Goal: Check status: Check status

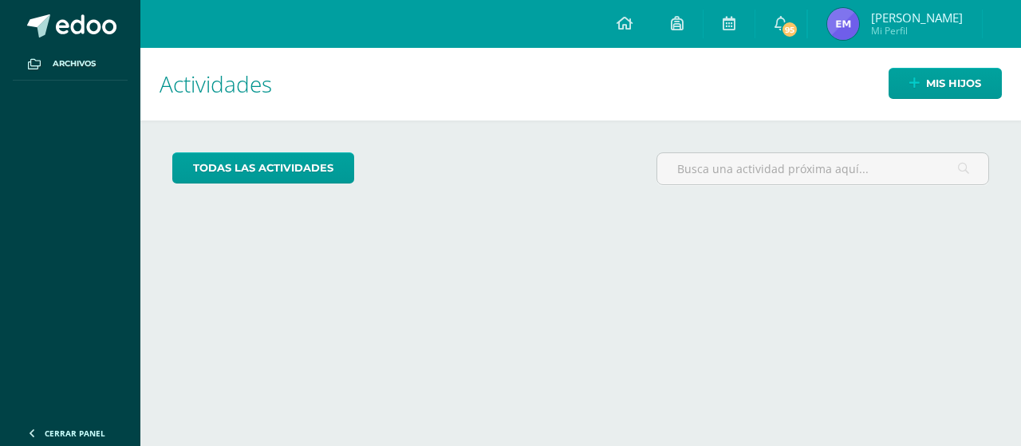
click at [938, 34] on span "Mi Perfil" at bounding box center [917, 31] width 92 height 14
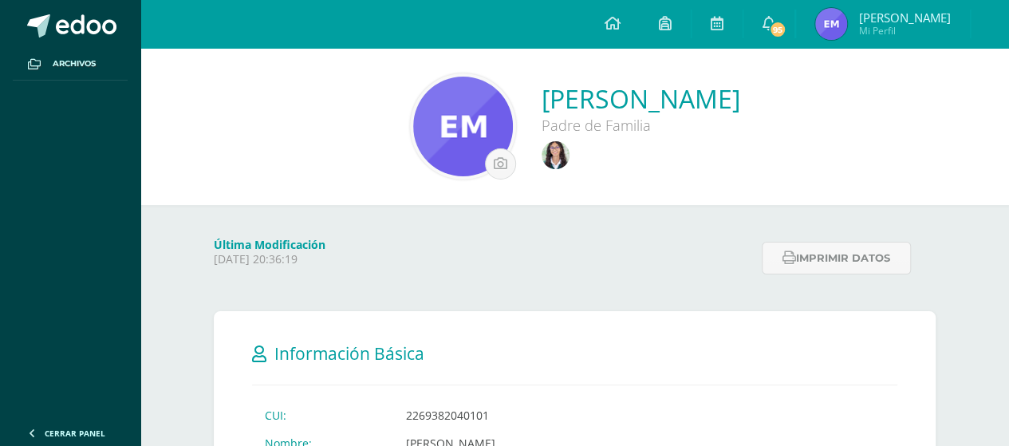
click at [921, 33] on span "Mi Perfil" at bounding box center [905, 31] width 92 height 14
click at [542, 157] on img at bounding box center [556, 155] width 28 height 28
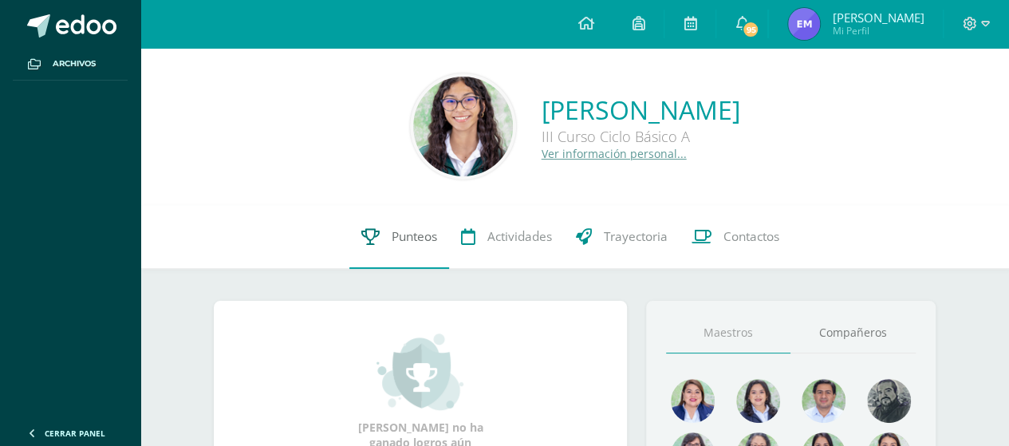
click at [407, 231] on span "Punteos" at bounding box center [414, 236] width 45 height 17
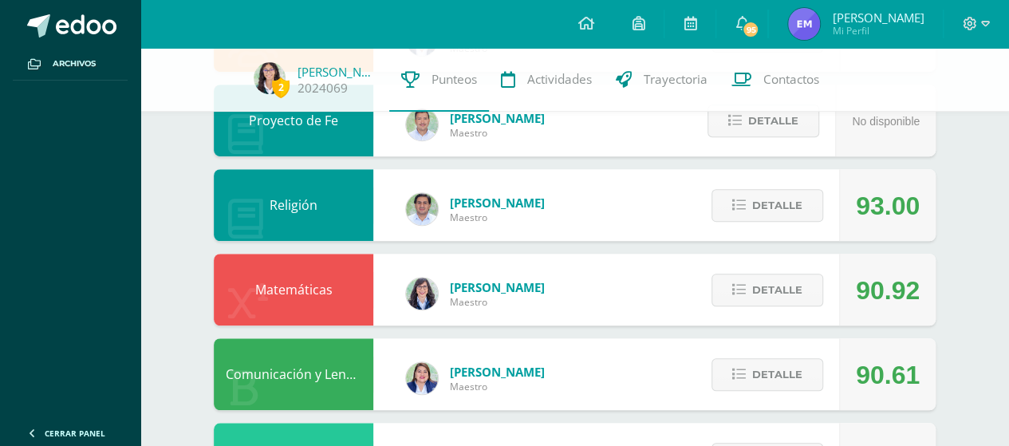
scroll to position [506, 0]
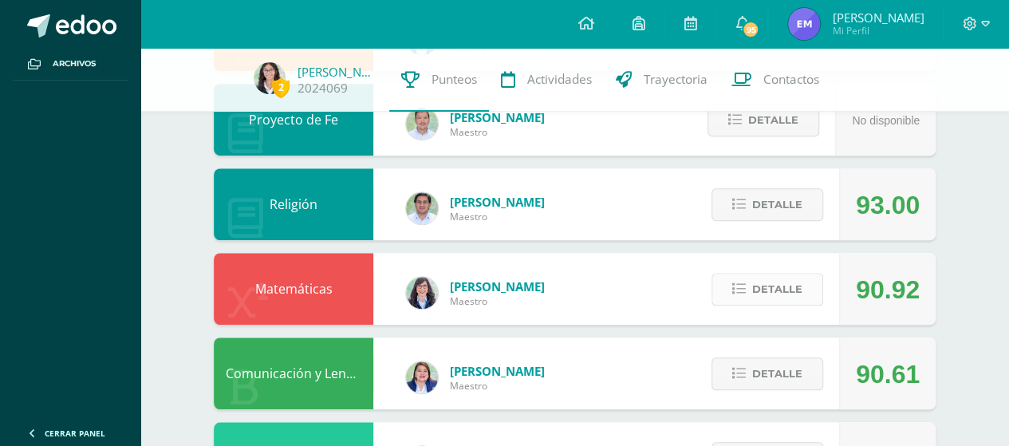
click at [739, 297] on button "Detalle" at bounding box center [768, 289] width 112 height 33
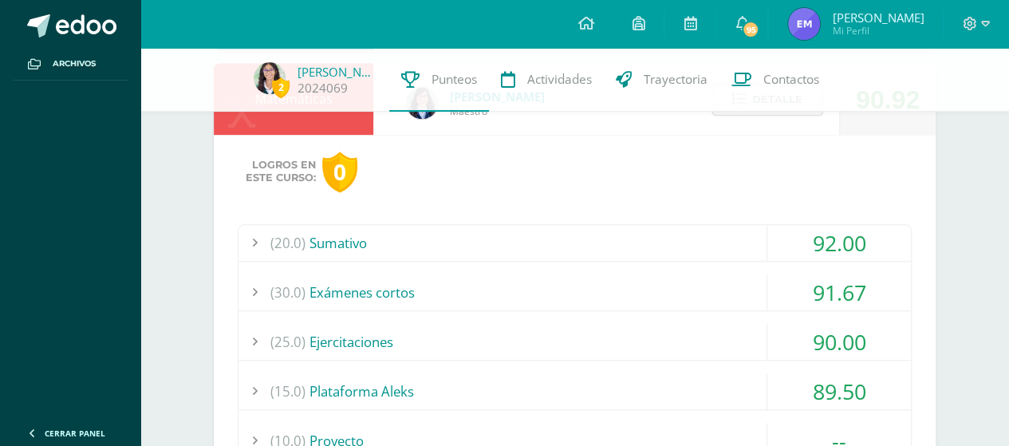
scroll to position [696, 0]
click at [343, 233] on div "(20.0) [GEOGRAPHIC_DATA]" at bounding box center [575, 242] width 672 height 36
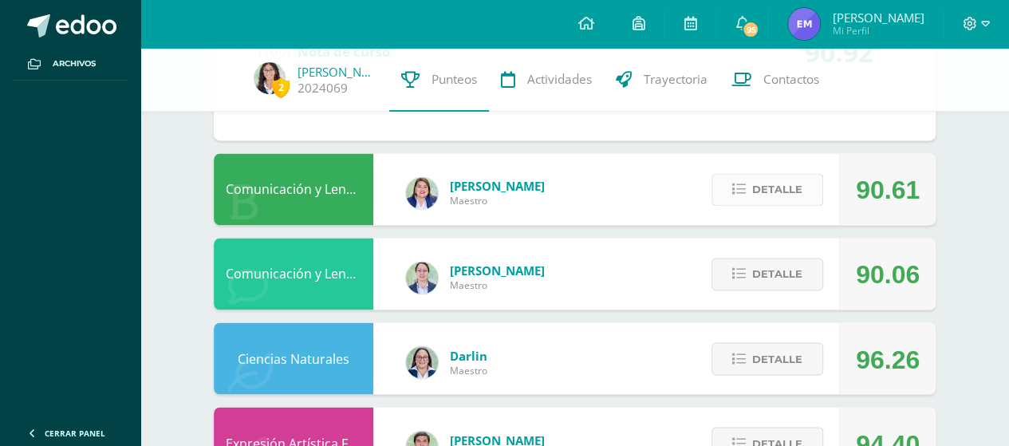
scroll to position [1173, 0]
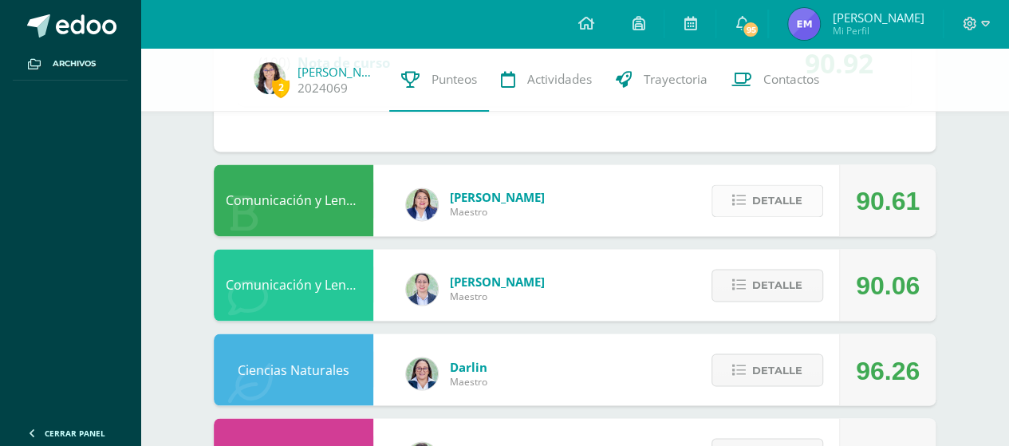
click at [761, 208] on span "Detalle" at bounding box center [777, 201] width 50 height 30
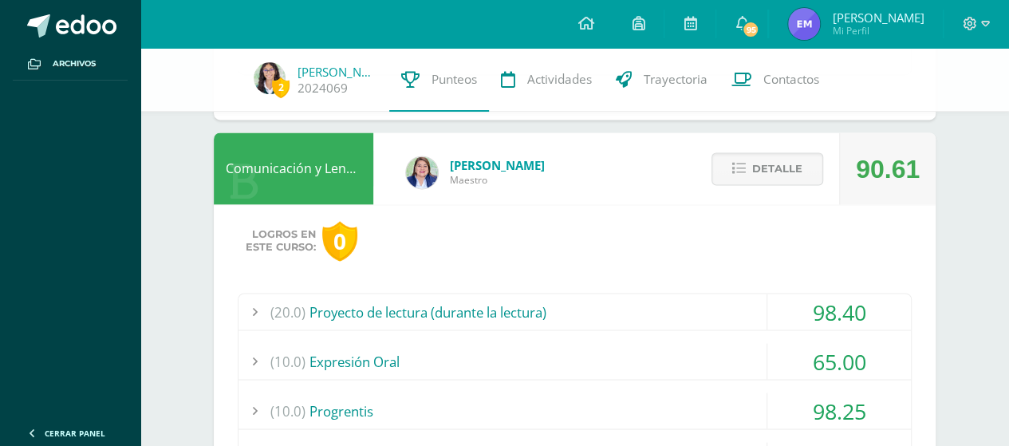
scroll to position [1206, 0]
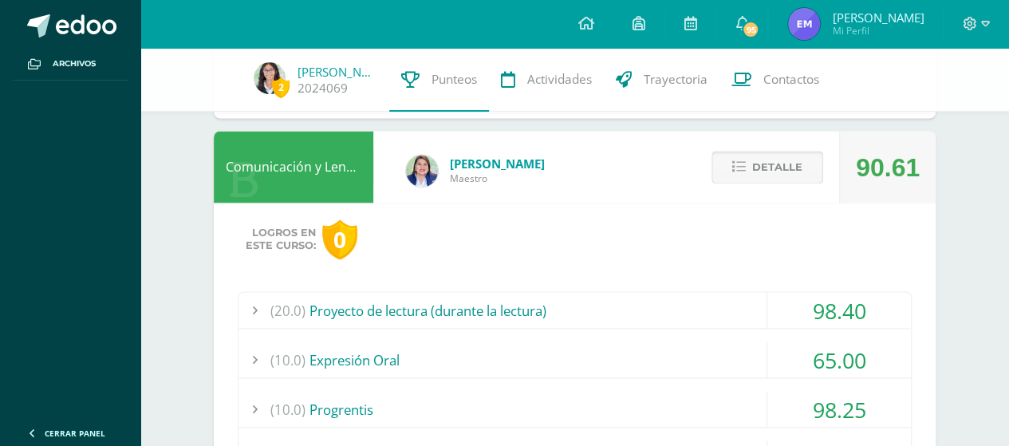
click at [748, 175] on button "Detalle" at bounding box center [768, 167] width 112 height 33
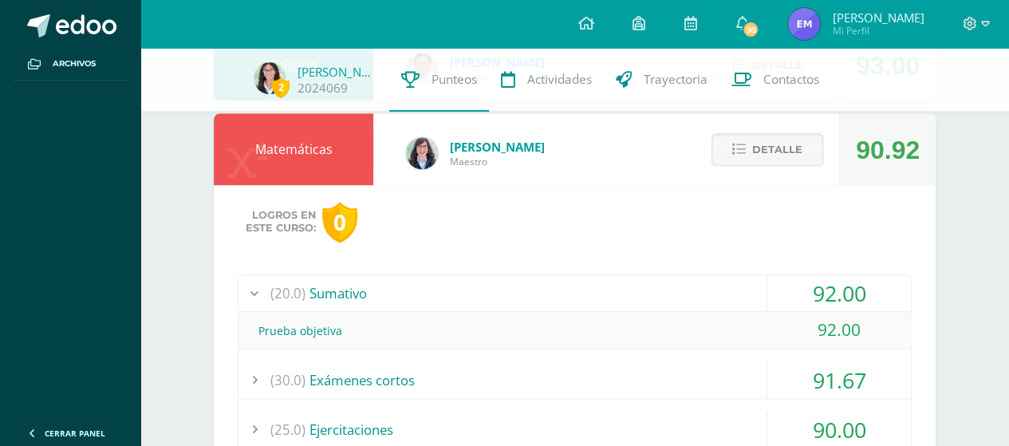
scroll to position [645, 0]
click at [764, 159] on span "Detalle" at bounding box center [777, 151] width 50 height 30
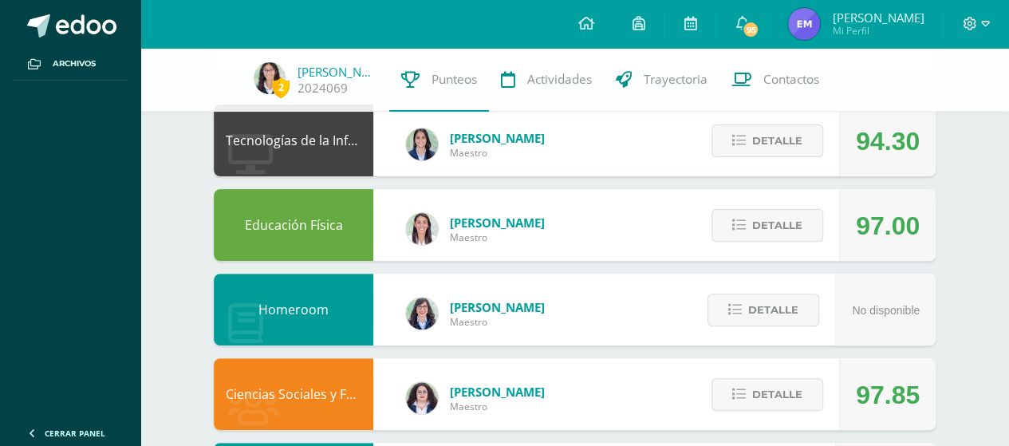
scroll to position [147, 0]
click at [788, 161] on div "Detalle" at bounding box center [764, 141] width 152 height 72
click at [767, 142] on span "Detalle" at bounding box center [777, 141] width 50 height 30
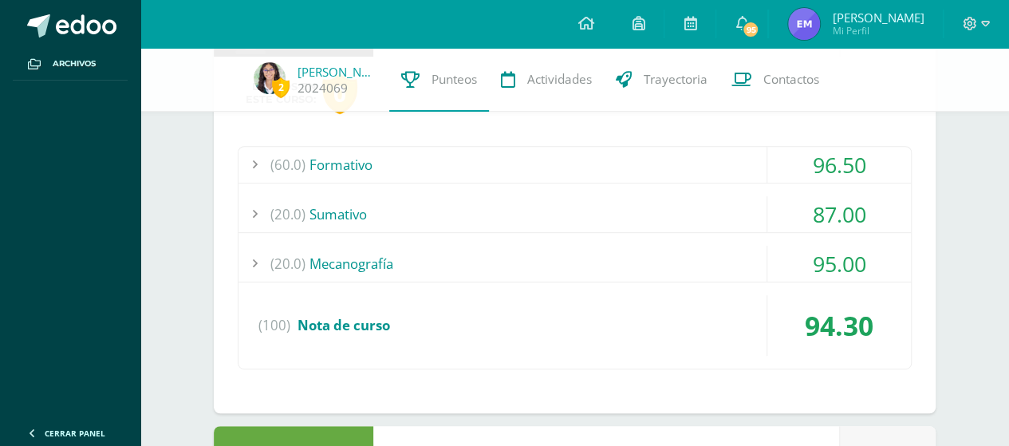
scroll to position [267, 0]
click at [332, 211] on div "(20.0) Sumativo" at bounding box center [575, 213] width 672 height 36
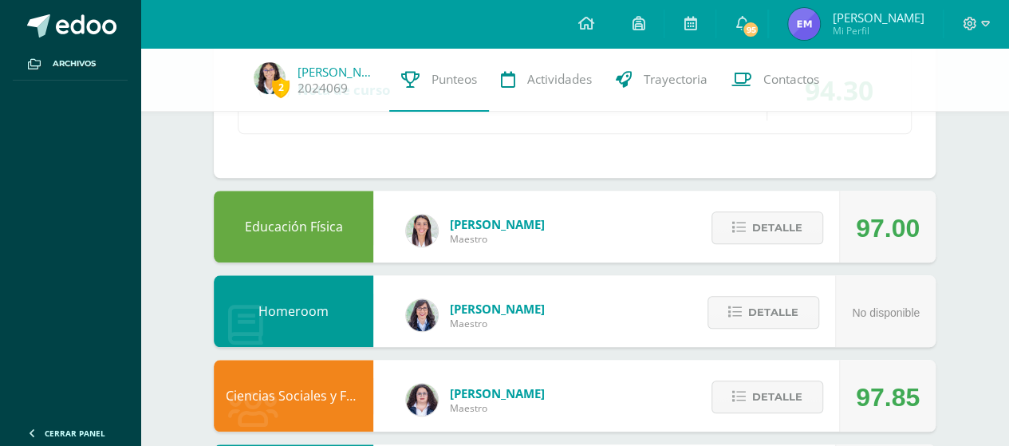
scroll to position [584, 0]
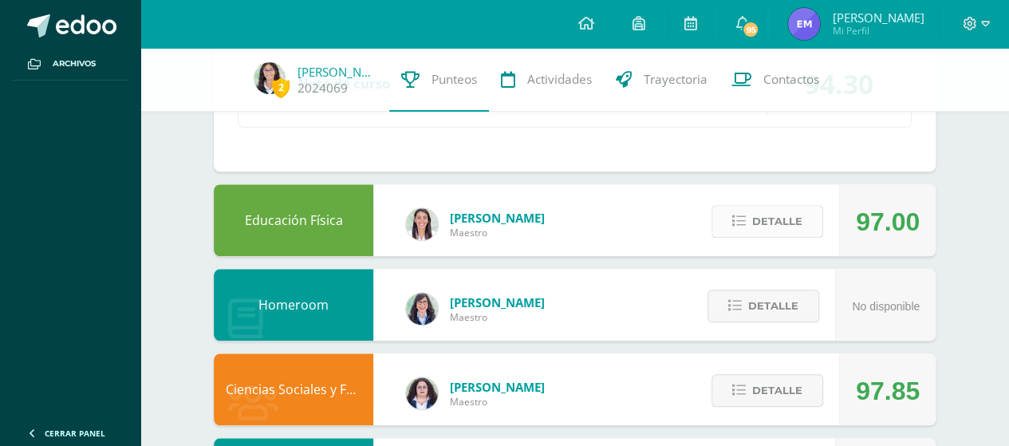
click at [751, 226] on button "Detalle" at bounding box center [768, 221] width 112 height 33
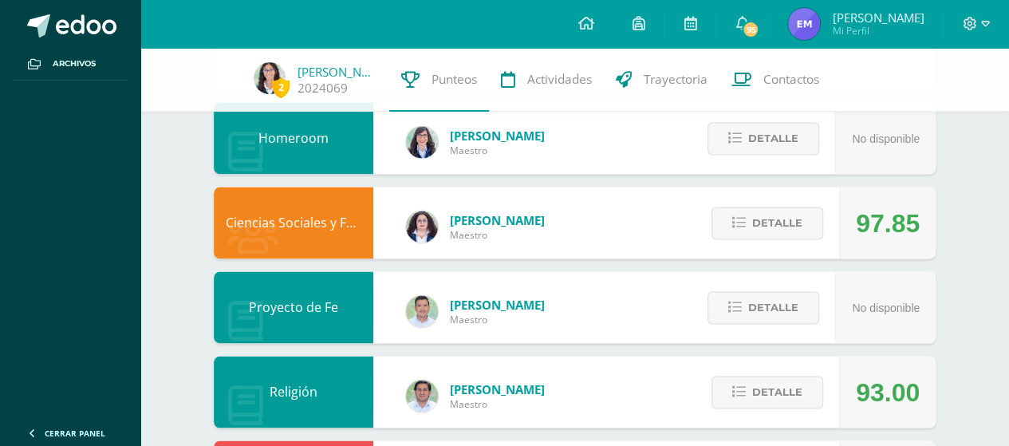
scroll to position [1061, 0]
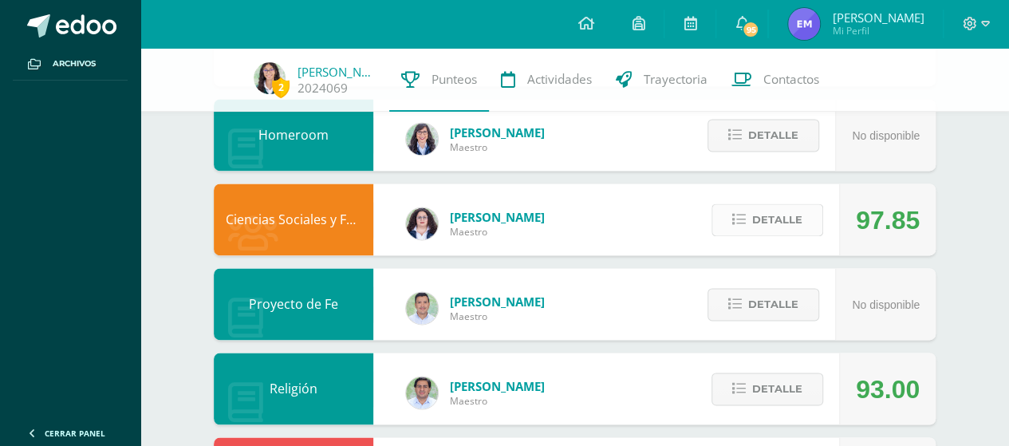
click at [761, 219] on span "Detalle" at bounding box center [777, 220] width 50 height 30
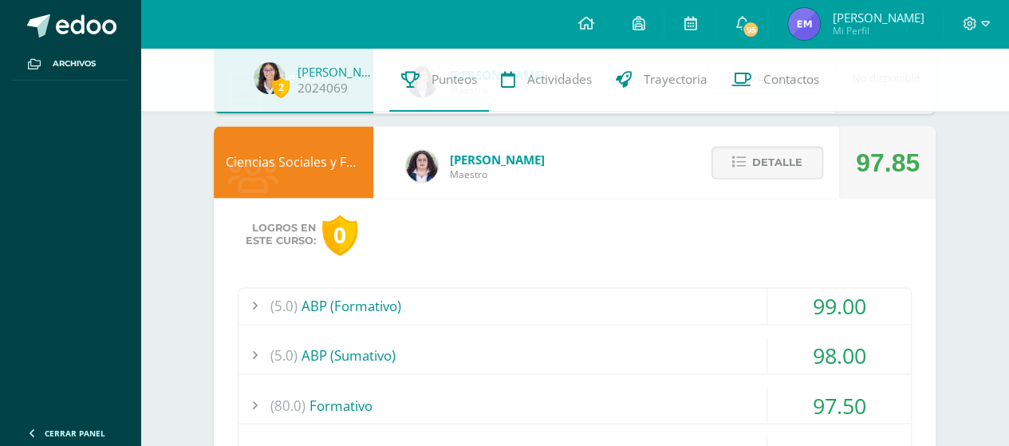
click at [640, 276] on div "Logros en este curso: 0 (5.0) ABP (Formativo) 99.00 Ficha técnica" at bounding box center [575, 401] width 722 height 406
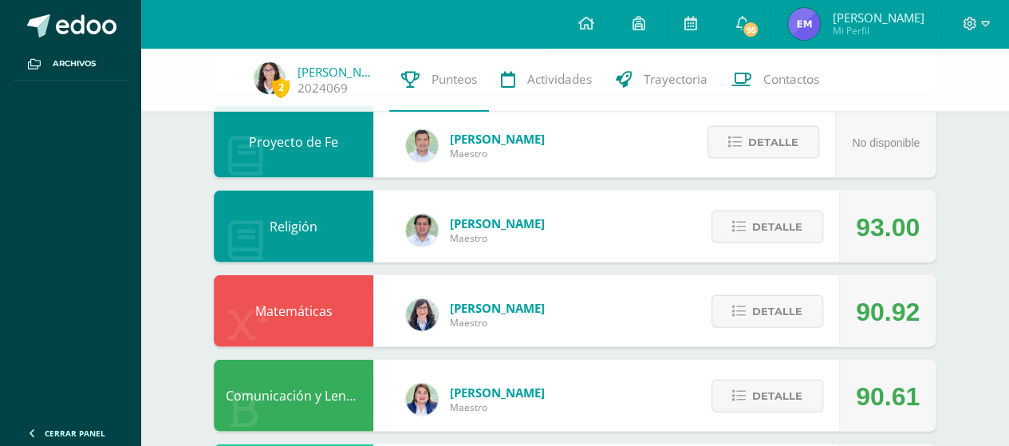
scroll to position [1639, 0]
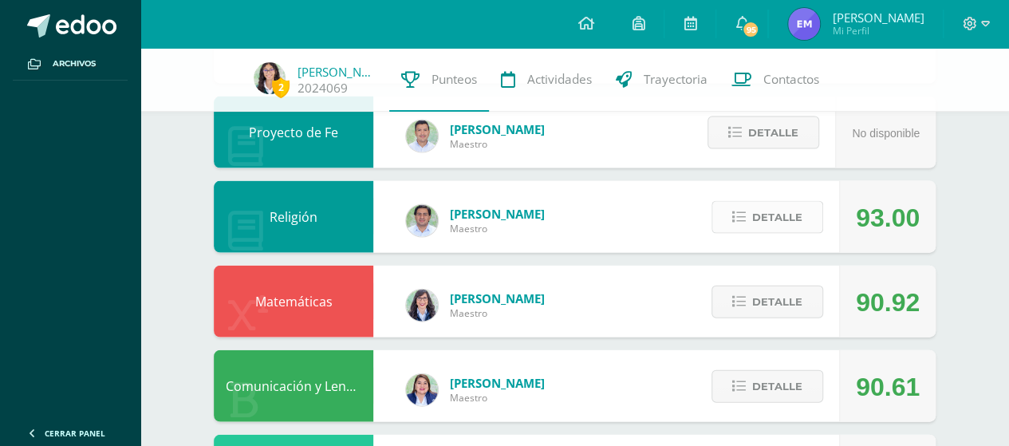
click at [755, 223] on span "Detalle" at bounding box center [777, 218] width 50 height 30
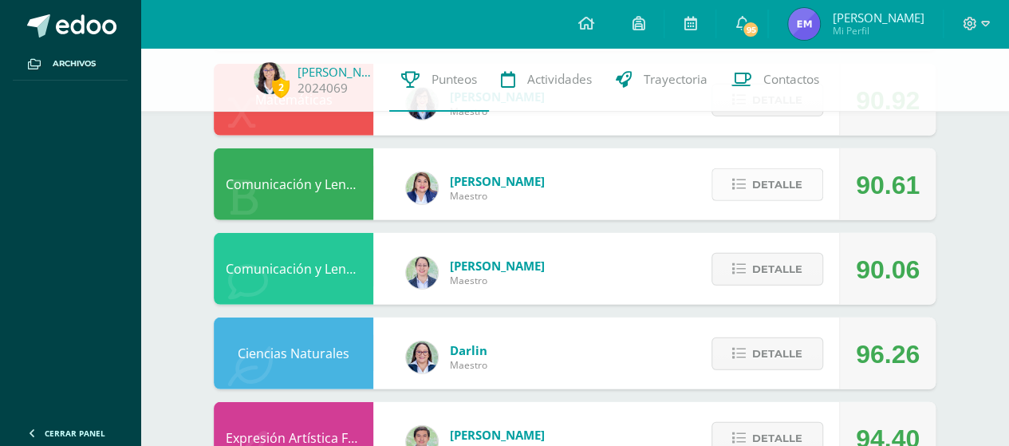
scroll to position [2156, 0]
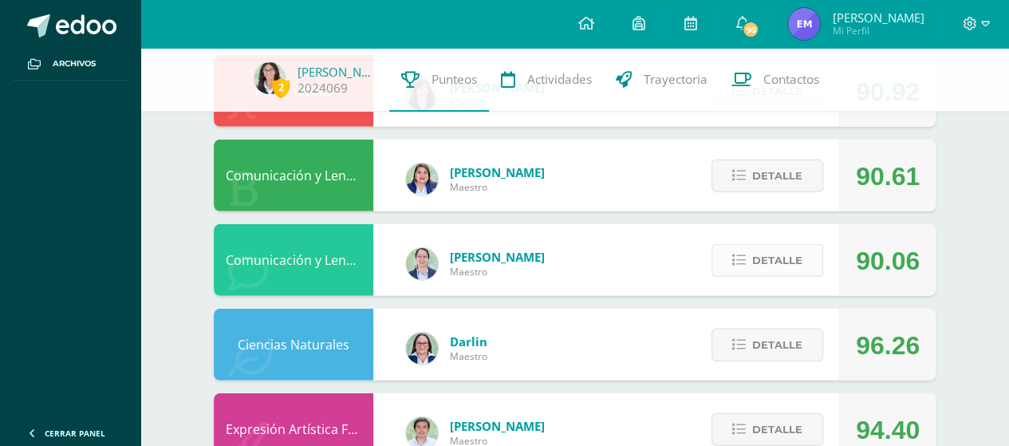
click at [721, 246] on button "Detalle" at bounding box center [768, 260] width 112 height 33
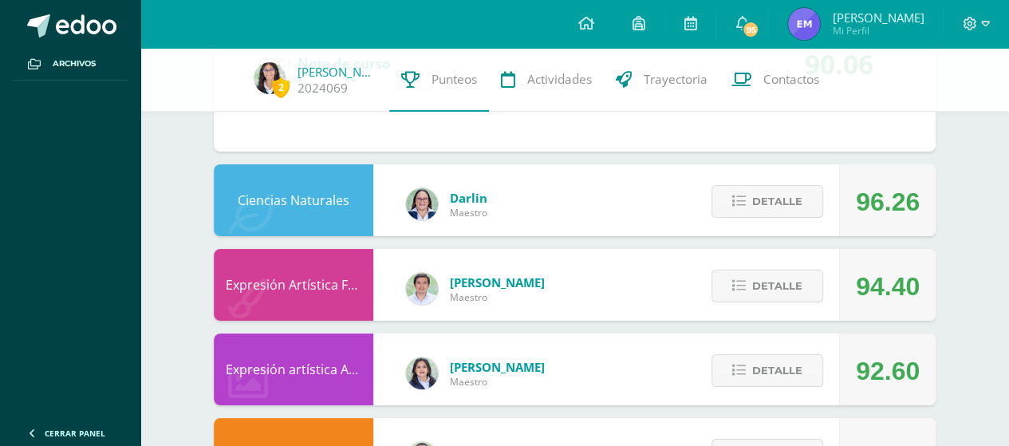
scroll to position [2953, 0]
click at [736, 195] on icon at bounding box center [739, 202] width 14 height 14
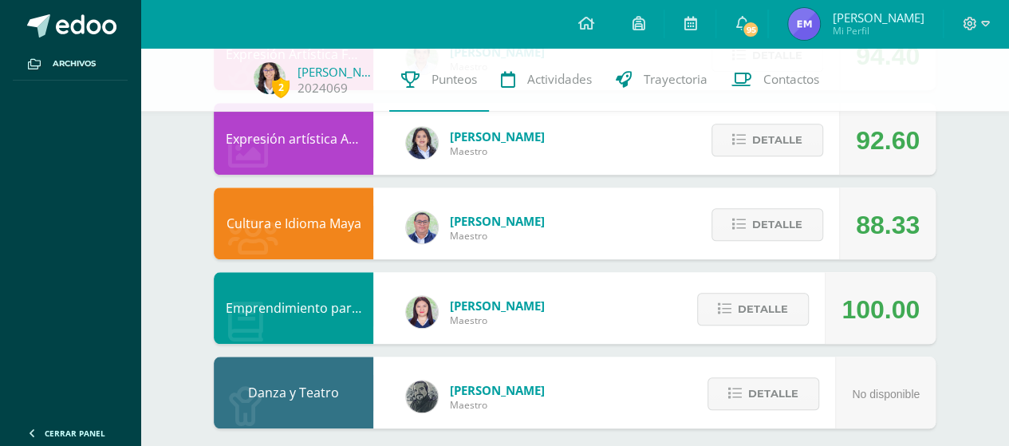
scroll to position [3688, 0]
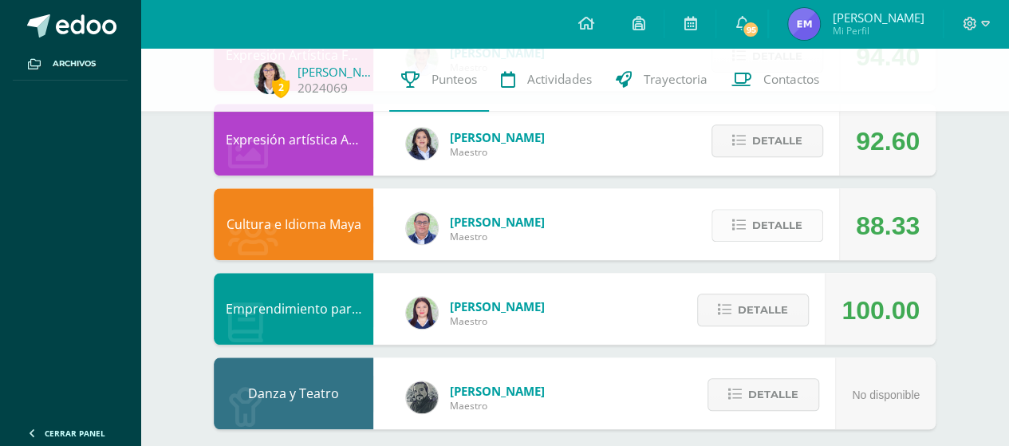
click at [783, 211] on span "Detalle" at bounding box center [777, 226] width 50 height 30
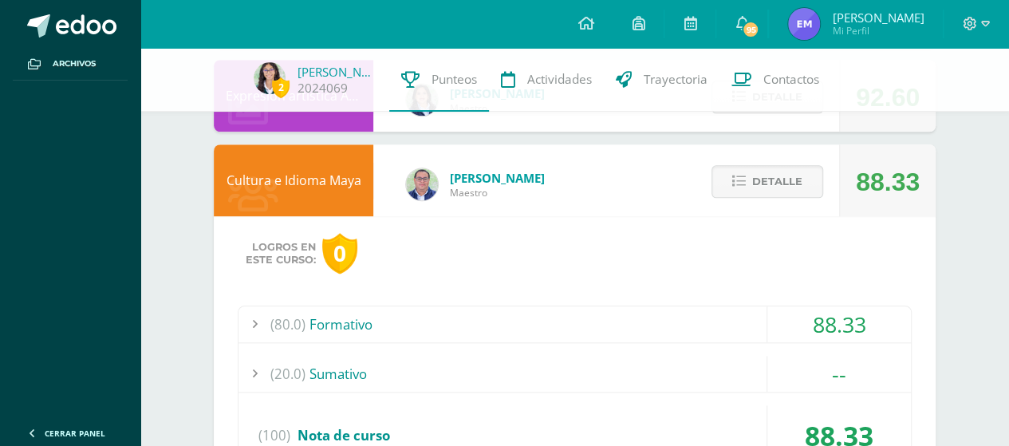
scroll to position [3812, 0]
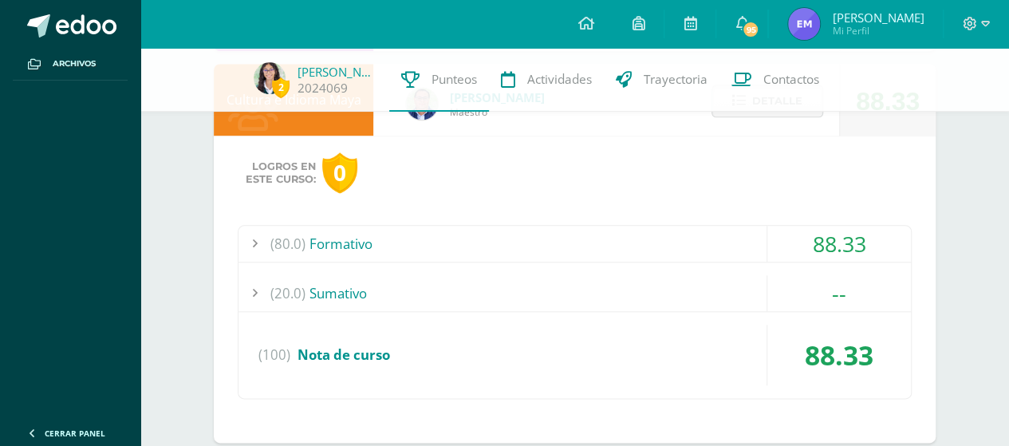
click at [381, 232] on div "(80.0) Formativo" at bounding box center [575, 244] width 672 height 36
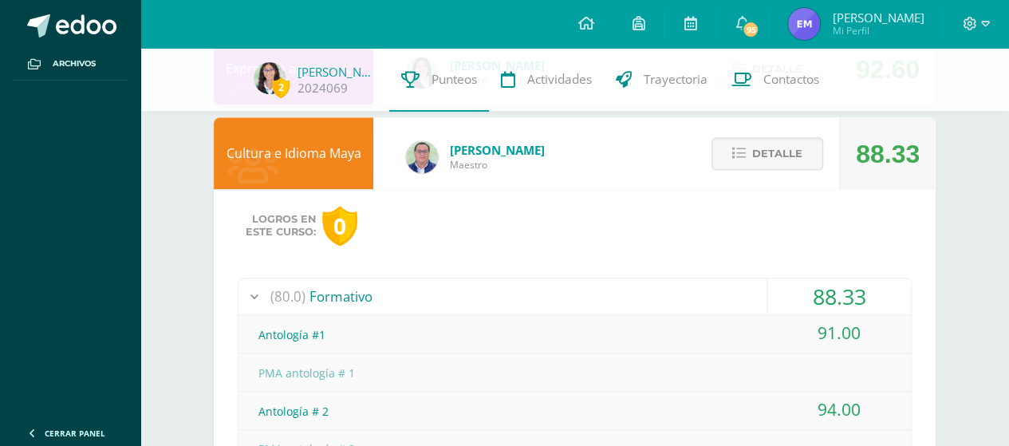
scroll to position [3670, 0]
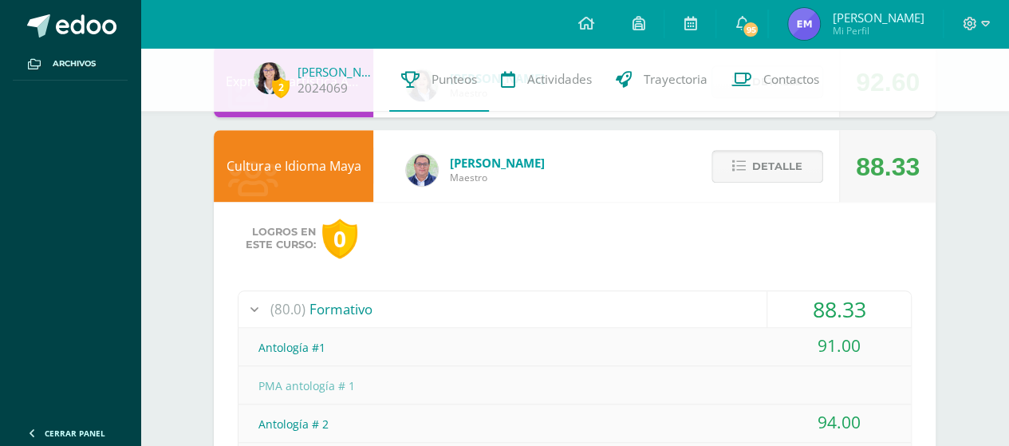
click at [752, 151] on button "Detalle" at bounding box center [768, 166] width 112 height 33
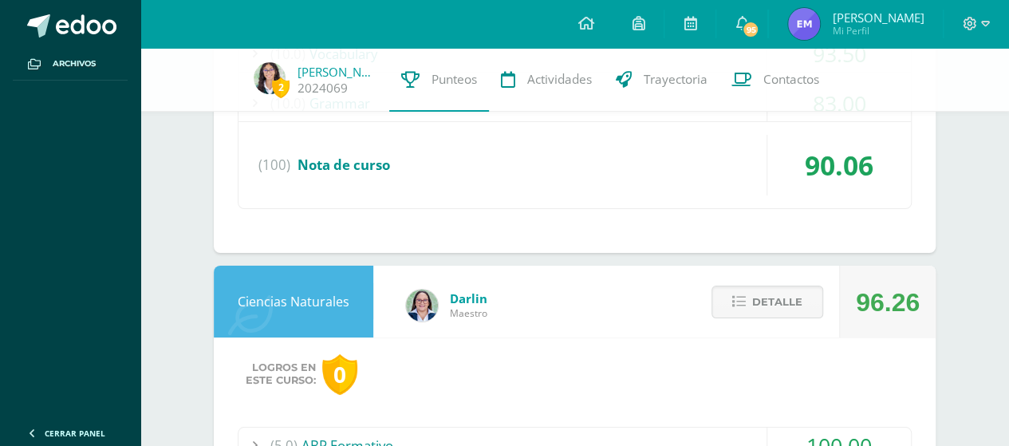
scroll to position [2774, 0]
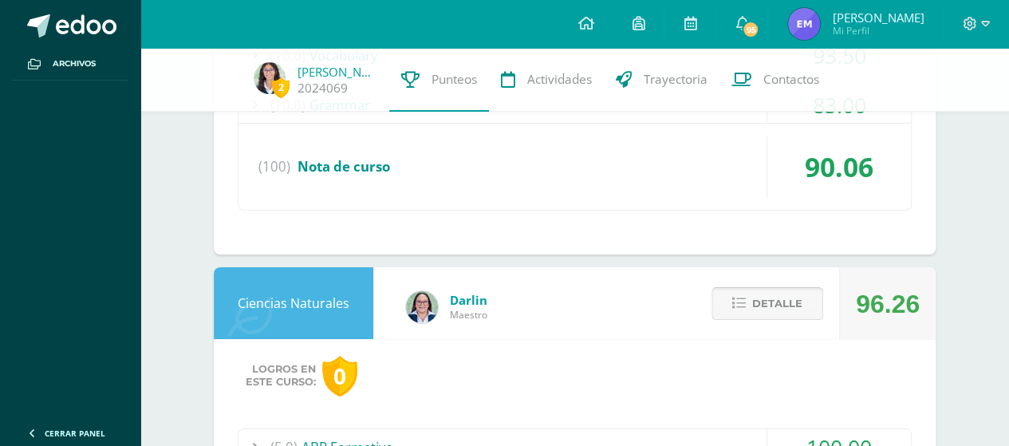
click at [755, 298] on span "Detalle" at bounding box center [777, 304] width 50 height 30
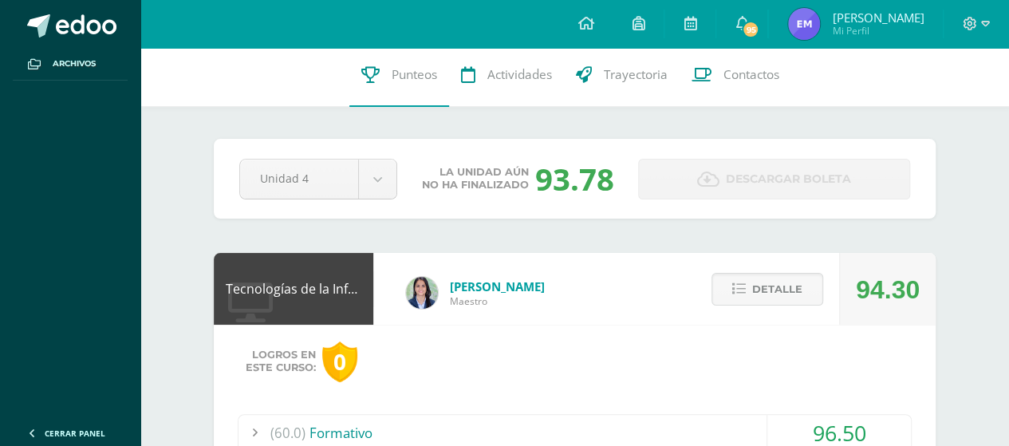
scroll to position [0, 0]
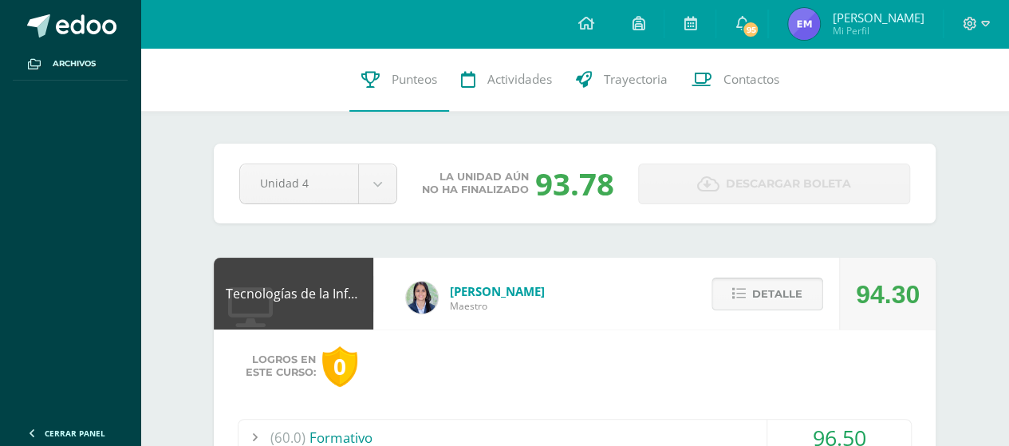
click at [756, 299] on span "Detalle" at bounding box center [777, 294] width 50 height 30
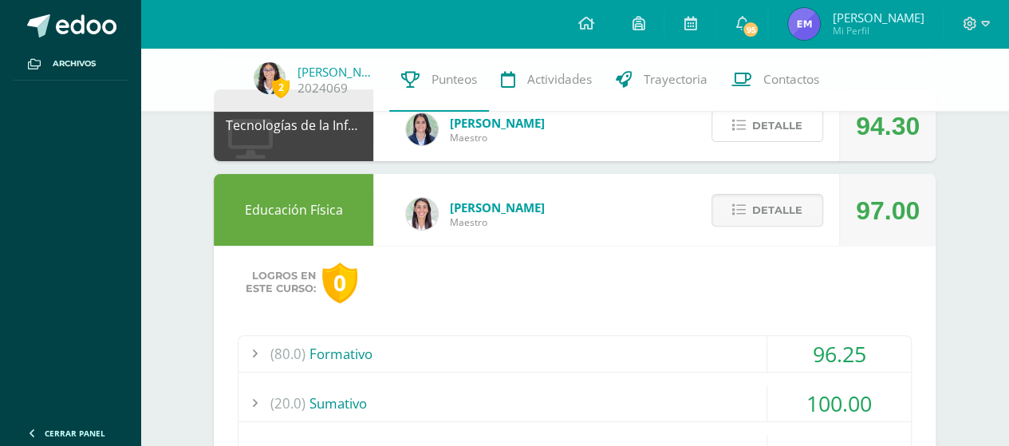
scroll to position [185, 0]
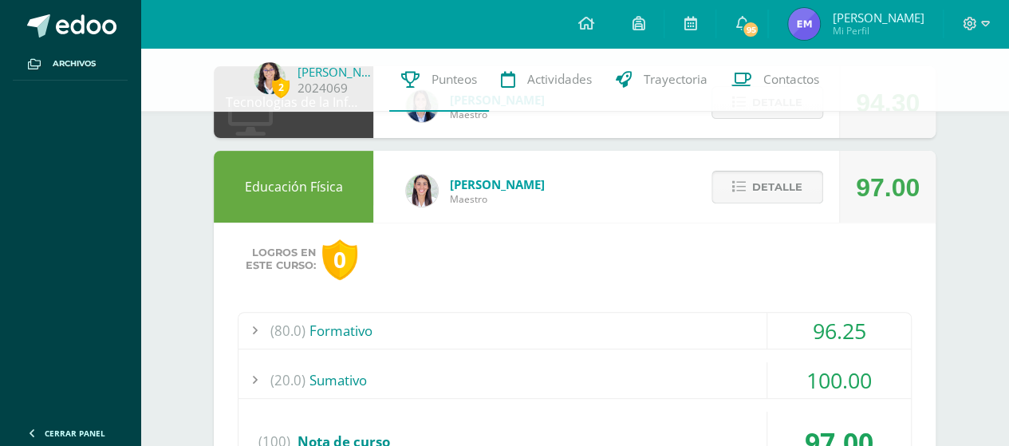
click at [769, 183] on span "Detalle" at bounding box center [777, 187] width 50 height 30
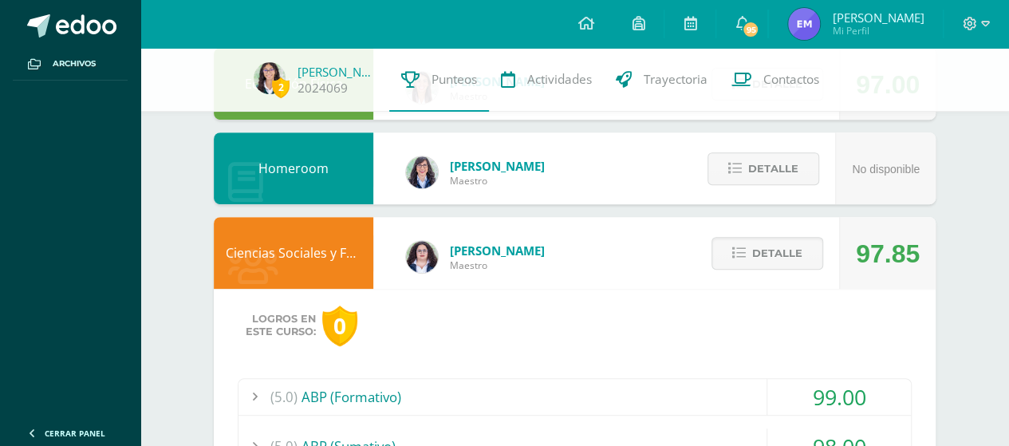
scroll to position [292, 0]
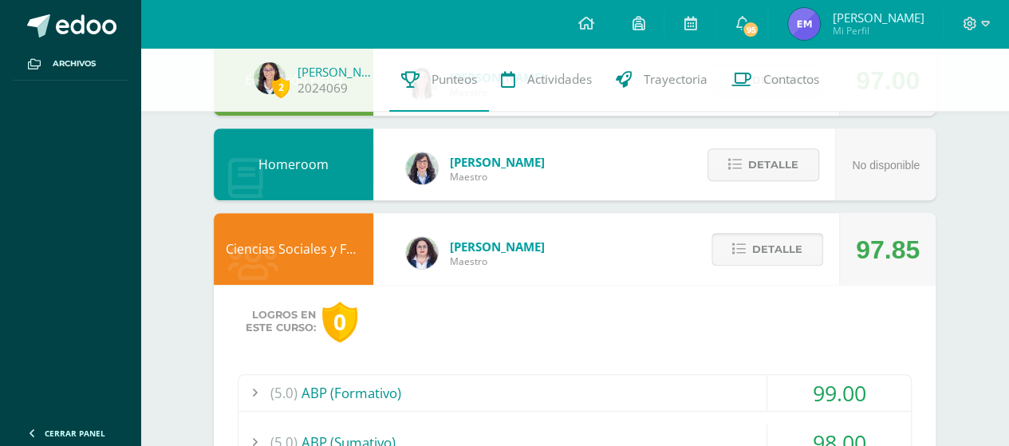
click at [743, 258] on button "Detalle" at bounding box center [768, 249] width 112 height 33
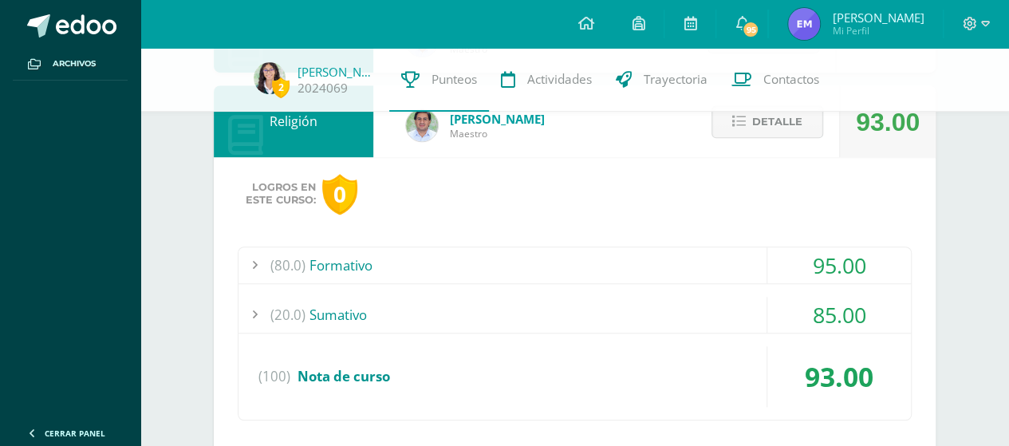
scroll to position [459, 0]
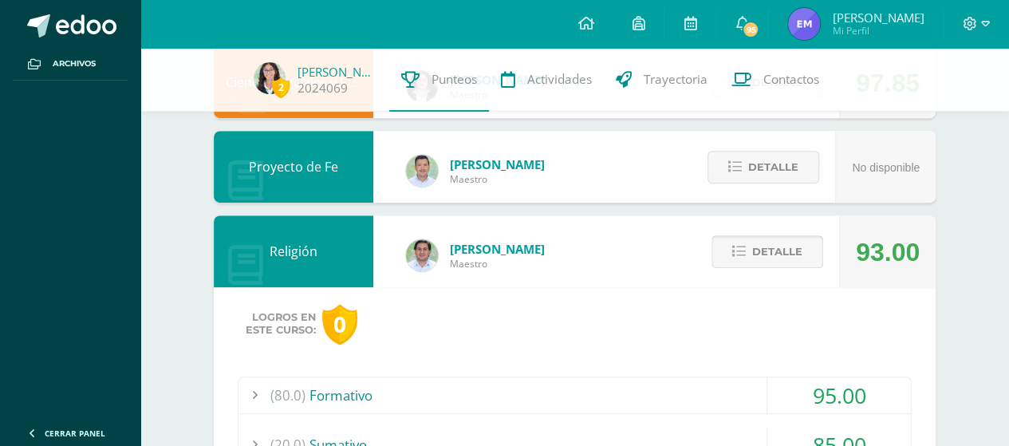
click at [756, 257] on span "Detalle" at bounding box center [777, 252] width 50 height 30
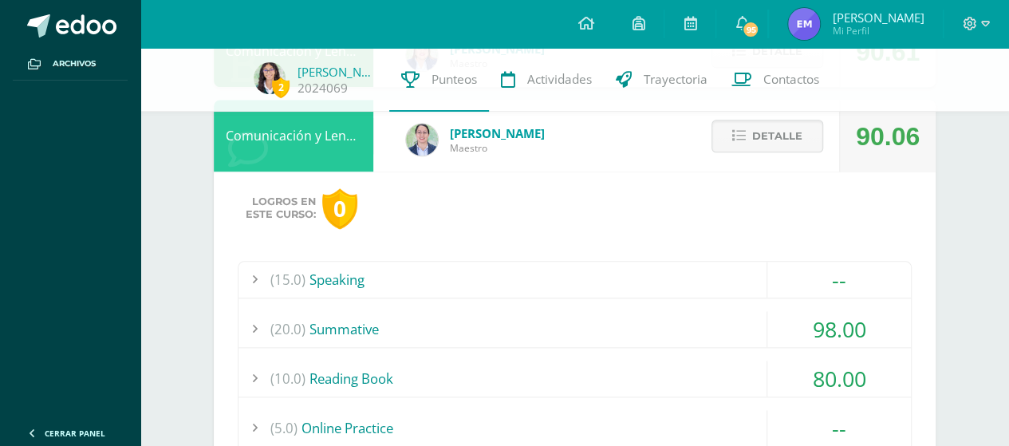
scroll to position [820, 0]
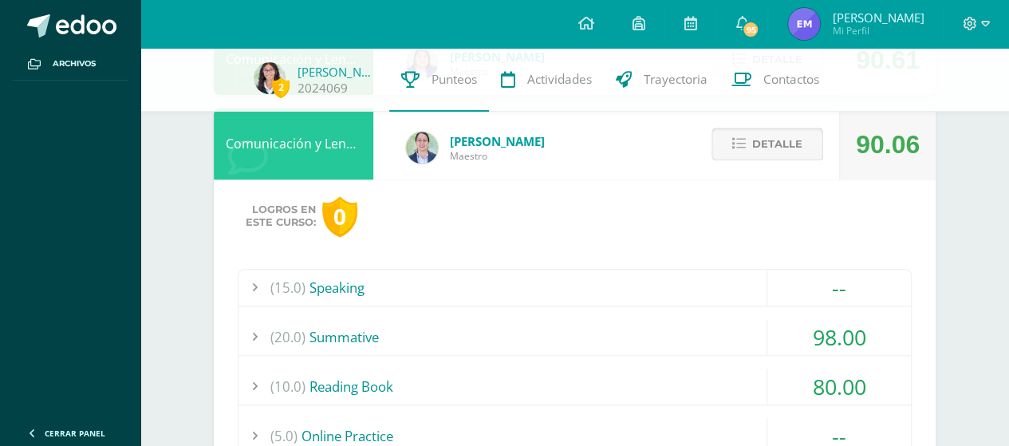
click at [779, 141] on span "Detalle" at bounding box center [777, 144] width 50 height 30
